Goal: Find contact information: Find contact information

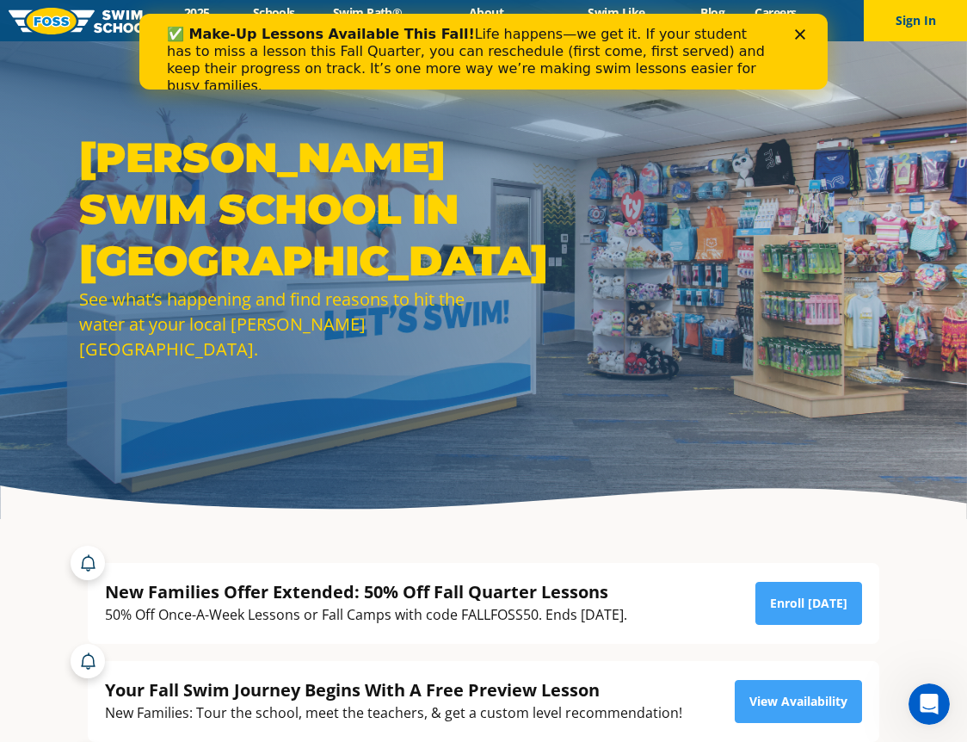
click at [804, 33] on icon "Close" at bounding box center [800, 34] width 10 height 10
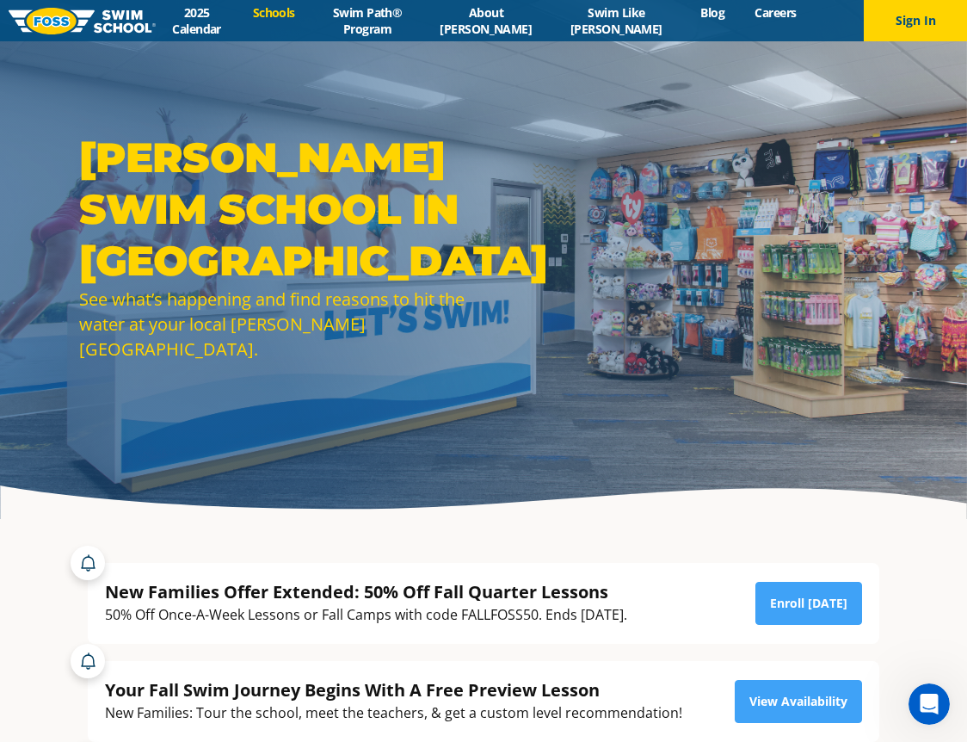
click at [304, 18] on link "Schools" at bounding box center [274, 12] width 72 height 16
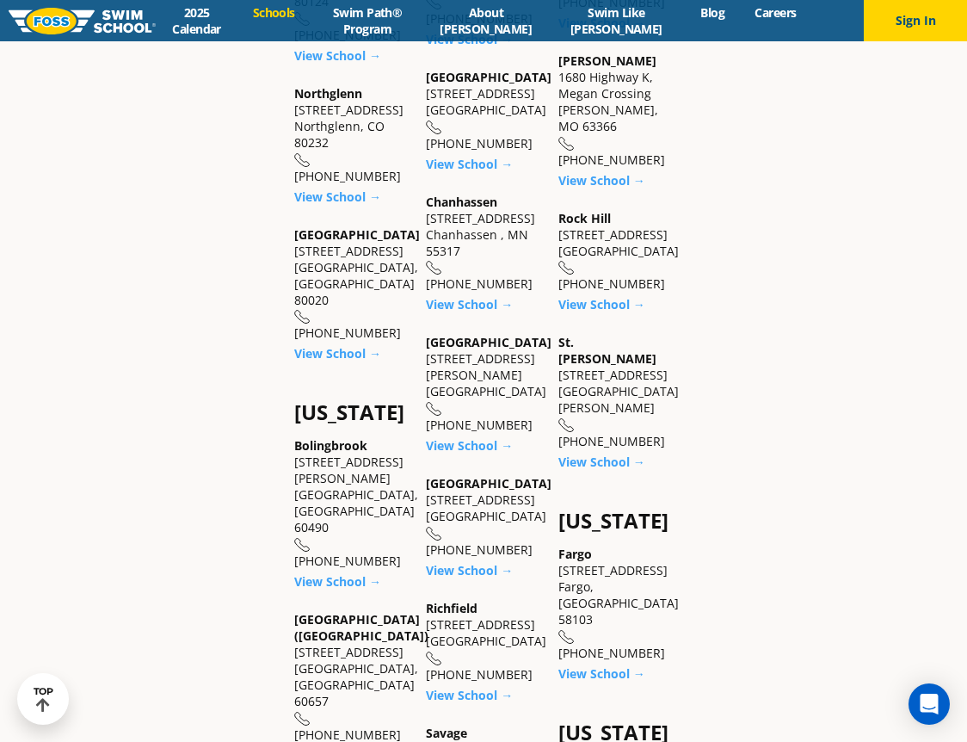
scroll to position [947, 0]
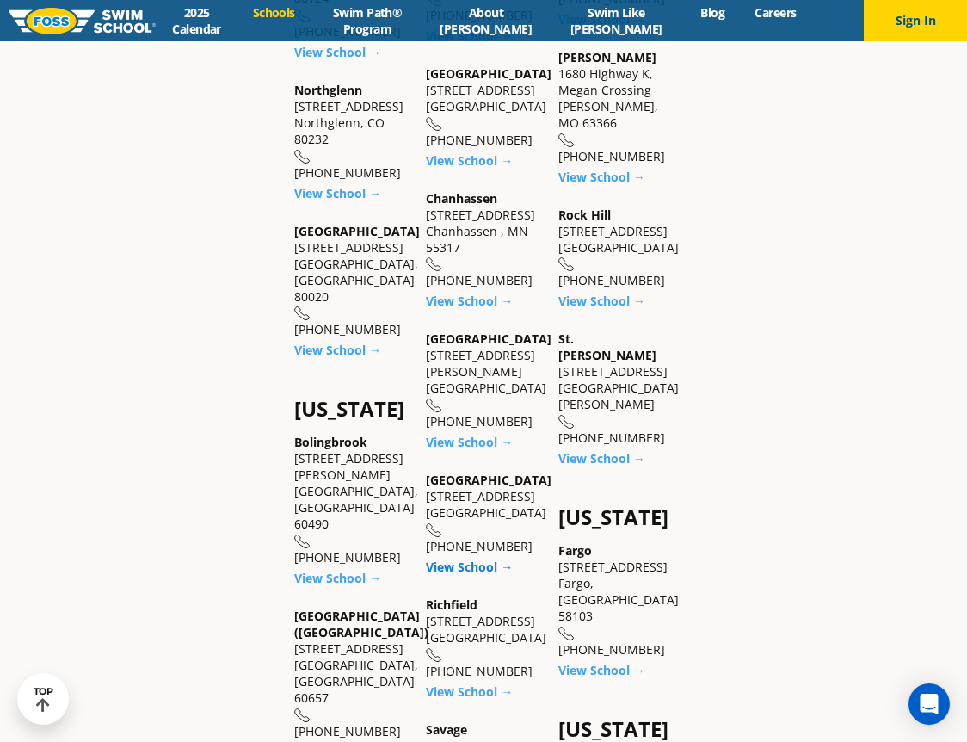
click at [474, 559] on link "View School →" at bounding box center [469, 567] width 87 height 16
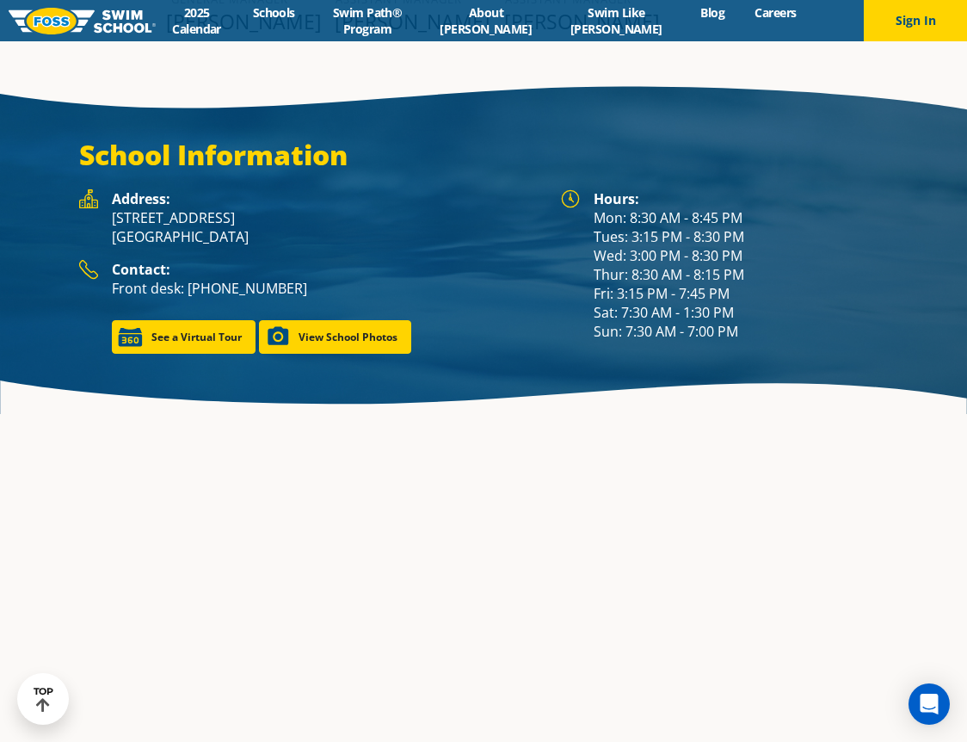
scroll to position [2410, 0]
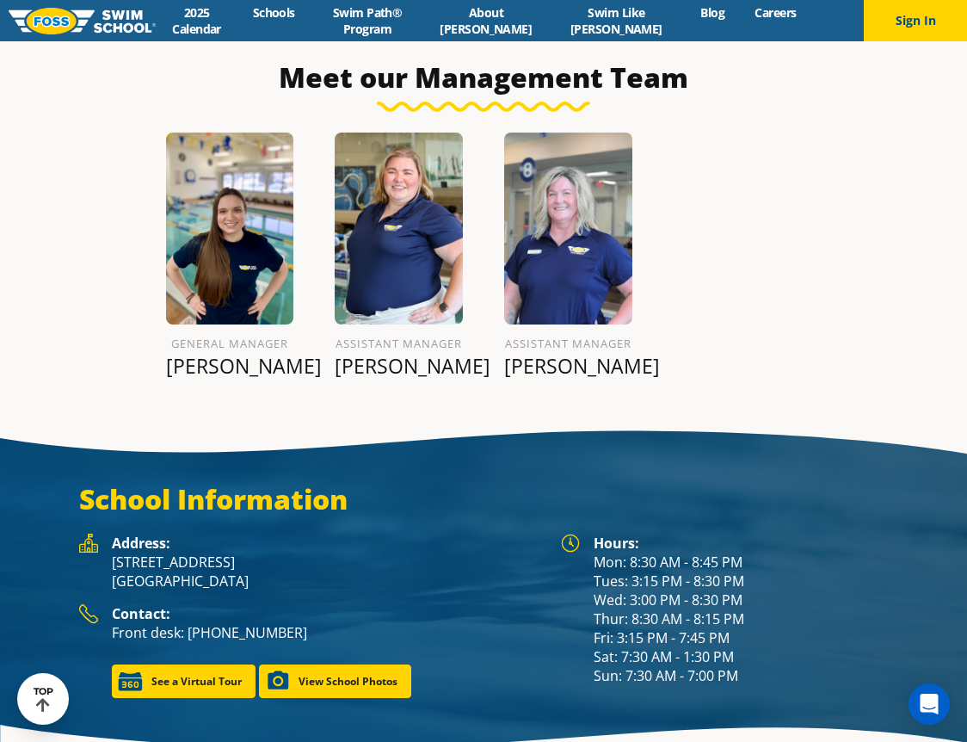
click at [227, 333] on h6 "General Manager" at bounding box center [230, 343] width 128 height 21
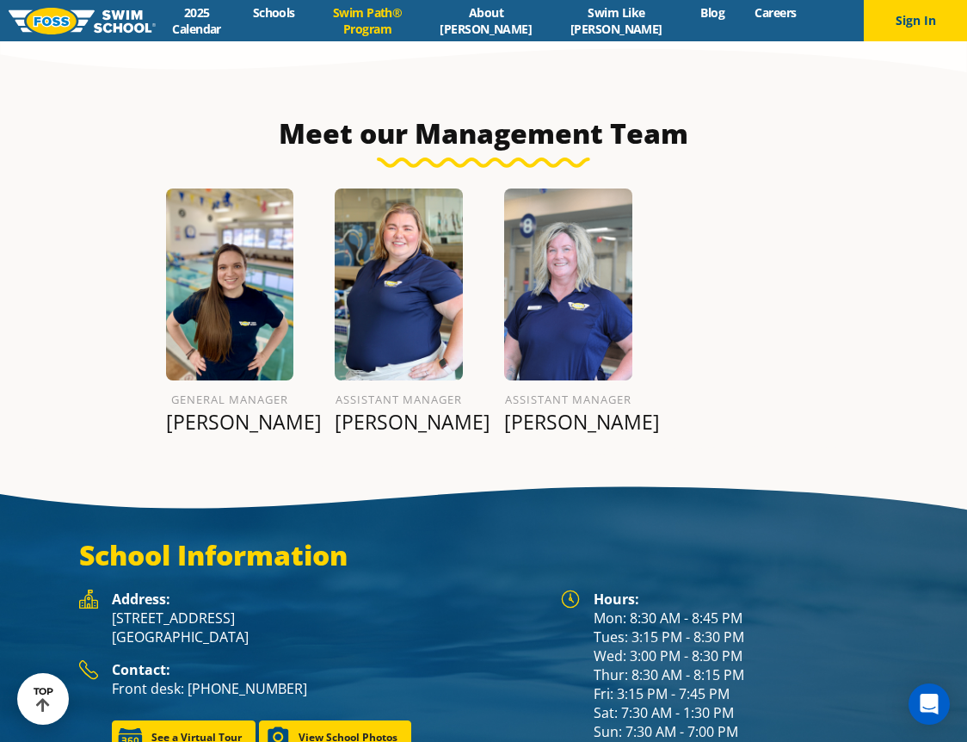
scroll to position [1961, 0]
